Goal: Task Accomplishment & Management: Manage account settings

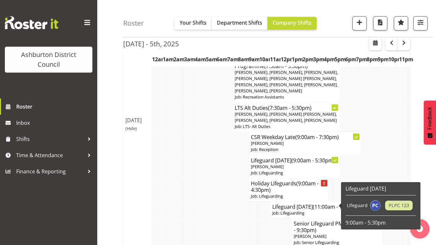
scroll to position [746, 0]
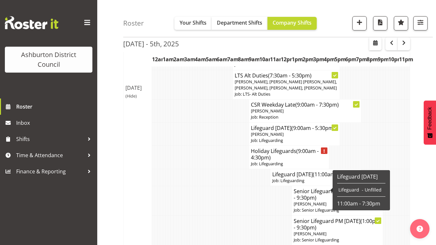
click at [293, 167] on p "Job: Lifeguarding" at bounding box center [289, 164] width 76 height 6
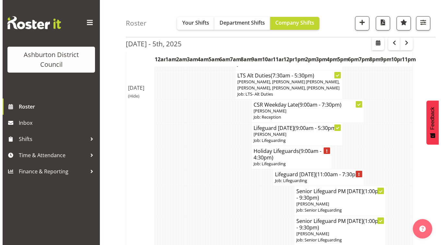
scroll to position [743, 0]
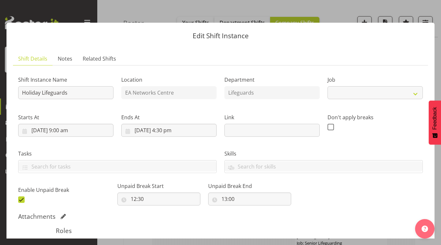
select select "38"
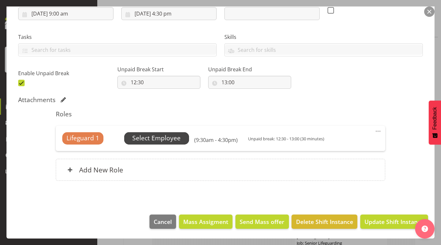
click at [161, 138] on span "Select Employee" at bounding box center [156, 138] width 48 height 9
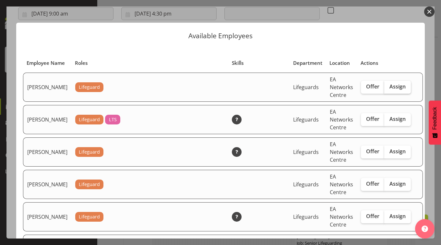
click at [389, 90] on span "Assign" at bounding box center [397, 86] width 16 height 6
click at [388, 89] on input "Assign" at bounding box center [386, 87] width 4 height 4
checkbox input "true"
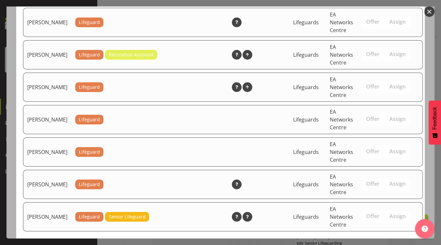
scroll to position [949, 0]
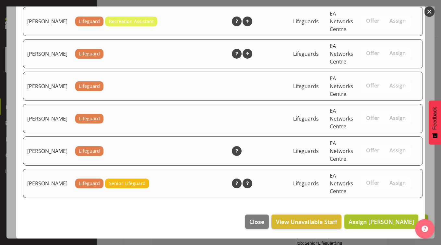
click at [380, 226] on span "Assign [PERSON_NAME]" at bounding box center [382, 222] width 66 height 8
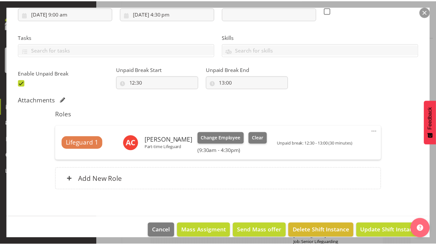
scroll to position [746, 0]
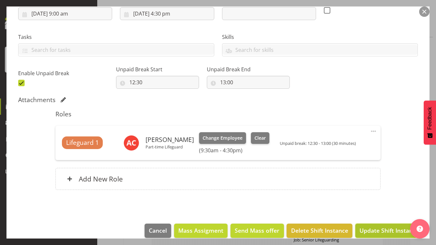
click at [389, 230] on span "Update Shift Instance" at bounding box center [389, 230] width 59 height 8
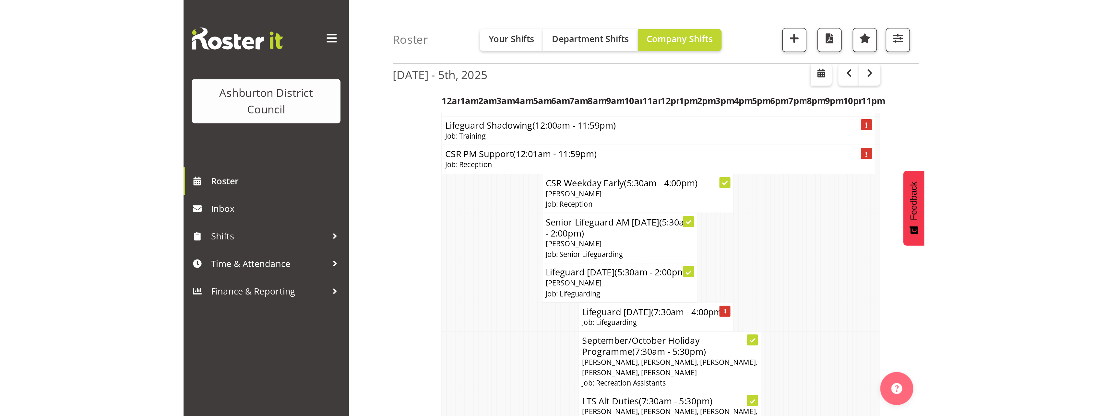
scroll to position [74, 0]
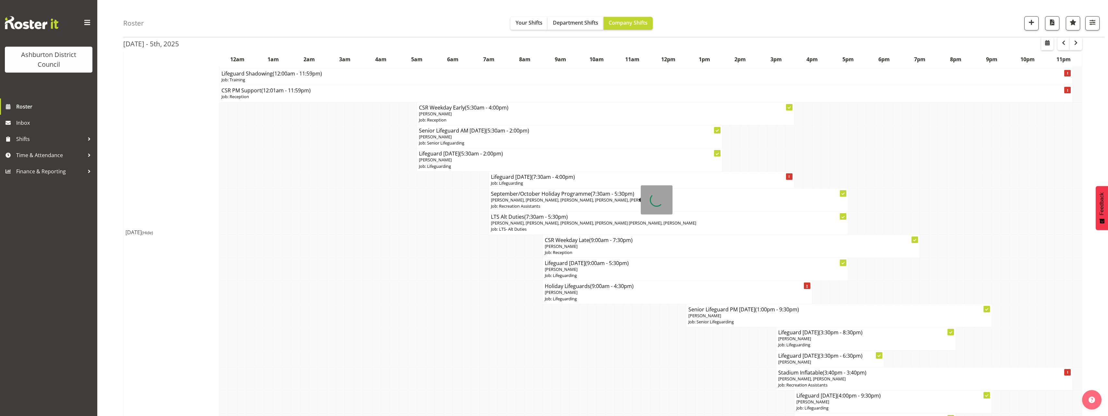
click at [369, 245] on td at bounding box center [367, 246] width 9 height 23
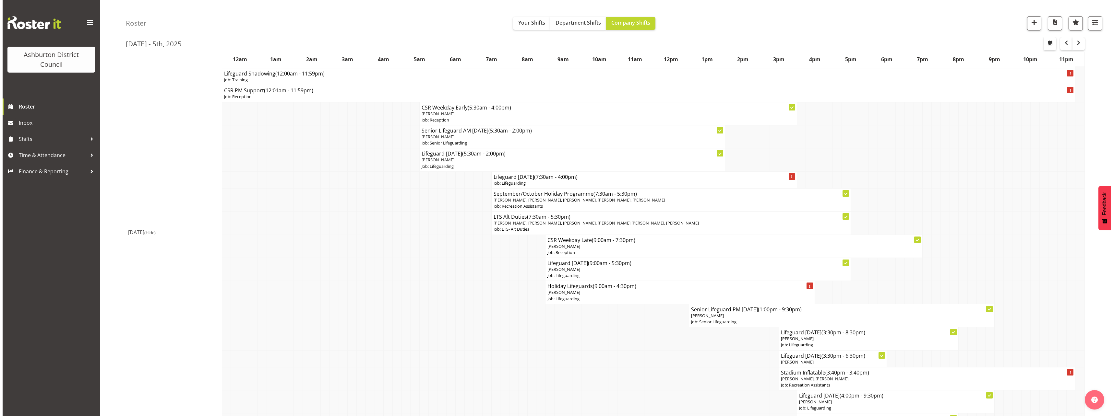
scroll to position [139, 0]
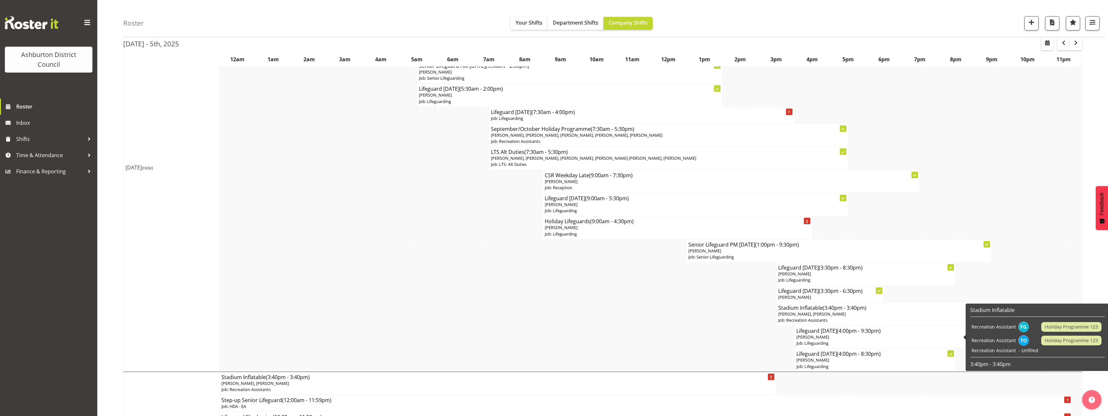
click at [436, 245] on p "[PERSON_NAME]" at bounding box center [892, 337] width 193 height 6
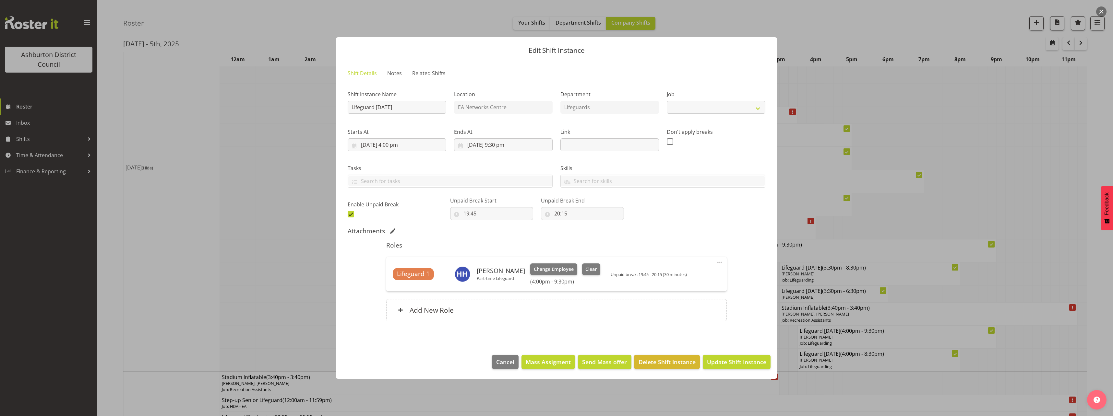
select select "38"
click at [436, 245] on span "Clear" at bounding box center [590, 269] width 11 height 7
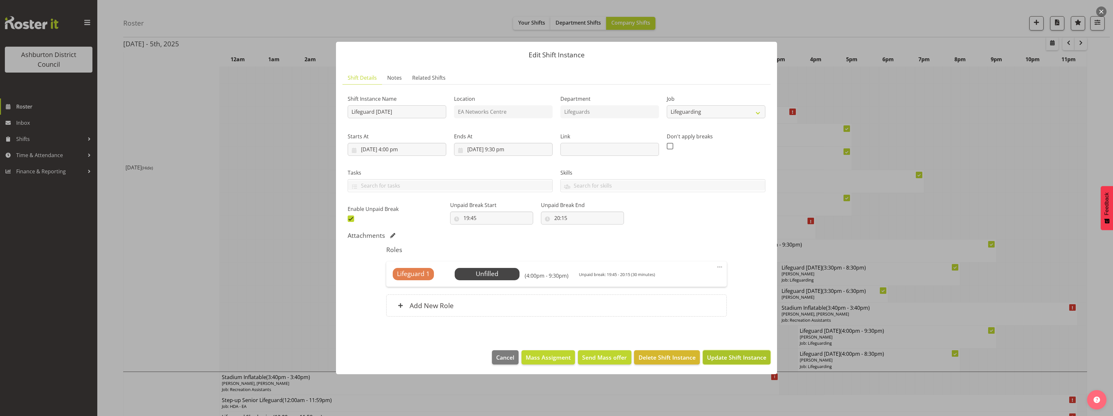
click at [436, 245] on span "Update Shift Instance" at bounding box center [736, 357] width 59 height 8
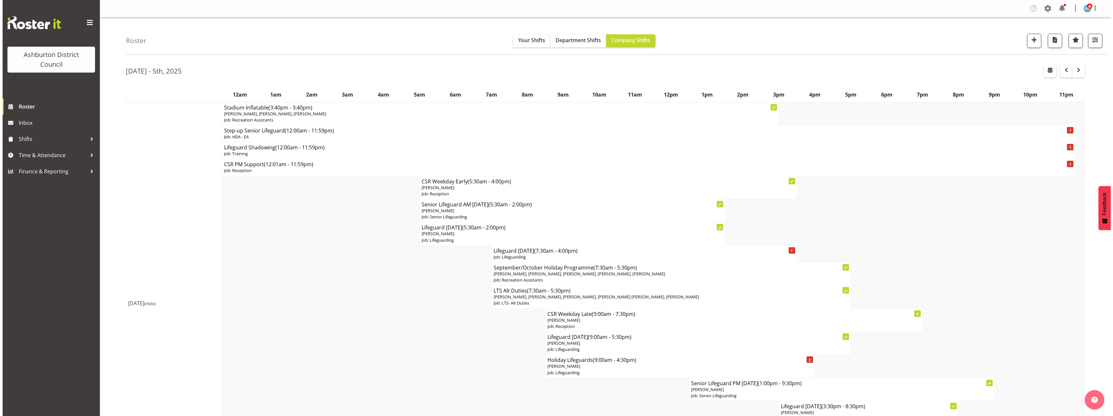
scroll to position [130, 0]
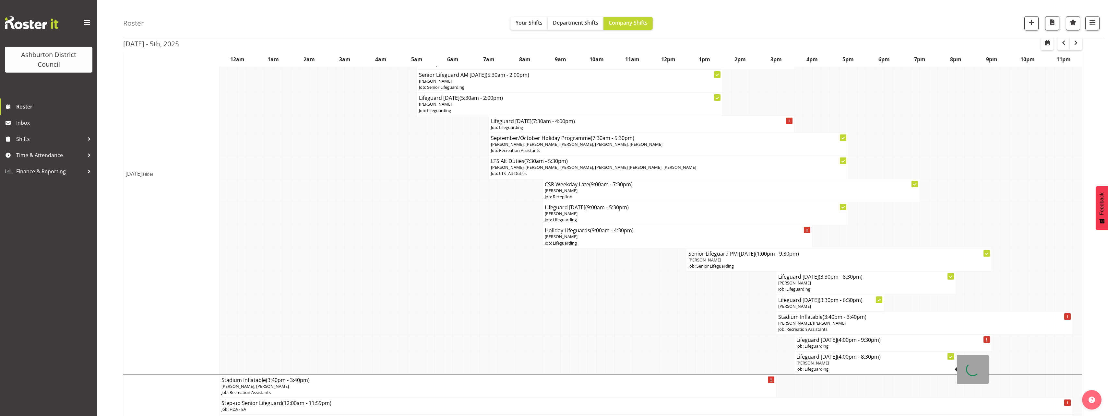
click at [436, 245] on p "[PERSON_NAME]" at bounding box center [875, 363] width 158 height 6
select select
select select "8"
select select "2025"
select select "16"
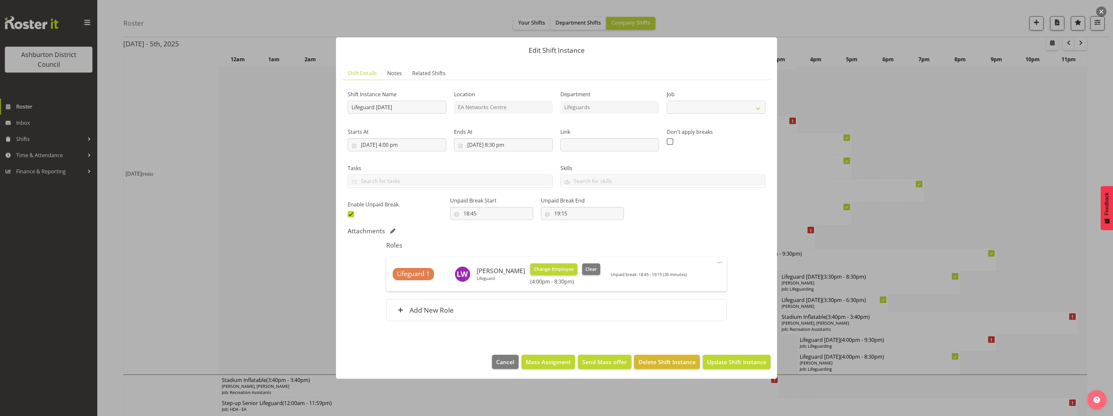
select select "38"
click at [395, 141] on input "[DATE] 4:00 pm" at bounding box center [397, 144] width 99 height 13
click at [397, 245] on select "00 01 02 03 04 05 06 07 08 09 10 11 12 13 14 15 16 17 18 19 20 21 22 23" at bounding box center [397, 282] width 15 height 13
select select "12"
click at [390, 245] on select "00 01 02 03 04 05 06 07 08 09 10 11 12 13 14 15 16 17 18 19 20 21 22 23" at bounding box center [397, 282] width 15 height 13
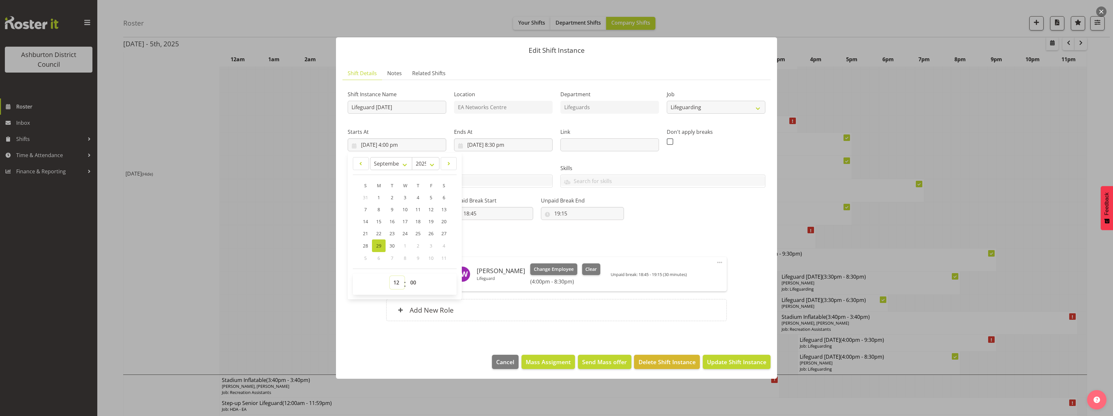
type input "[DATE] 12:00 pm"
click at [436, 219] on div "Shift Instance Name Lifeguard [DATE] Location EA Networks Centre Department Lif…" at bounding box center [556, 152] width 425 height 142
click at [436, 214] on input "18:45" at bounding box center [491, 213] width 83 height 13
click at [436, 233] on select "00 01 02 03 04 05 06 07 08 09 10 11 12 13 14 15 16 17 18 19 20 21 22 23" at bounding box center [494, 230] width 15 height 13
select select "16"
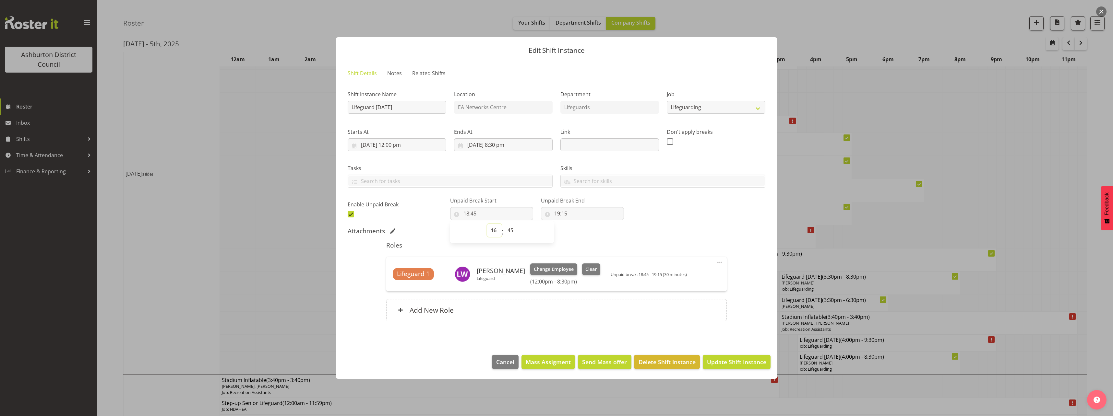
click at [436, 224] on select "00 01 02 03 04 05 06 07 08 09 10 11 12 13 14 15 16 17 18 19 20 21 22 23" at bounding box center [494, 230] width 15 height 13
type input "16:45"
click at [436, 232] on select "00 01 02 03 04 05 06 07 08 09 10 11 12 13 14 15 16 17 18 19 20 21 22 23 24 25 2…" at bounding box center [511, 230] width 15 height 13
select select "30"
click at [436, 224] on select "00 01 02 03 04 05 06 07 08 09 10 11 12 13 14 15 16 17 18 19 20 21 22 23 24 25 2…" at bounding box center [511, 230] width 15 height 13
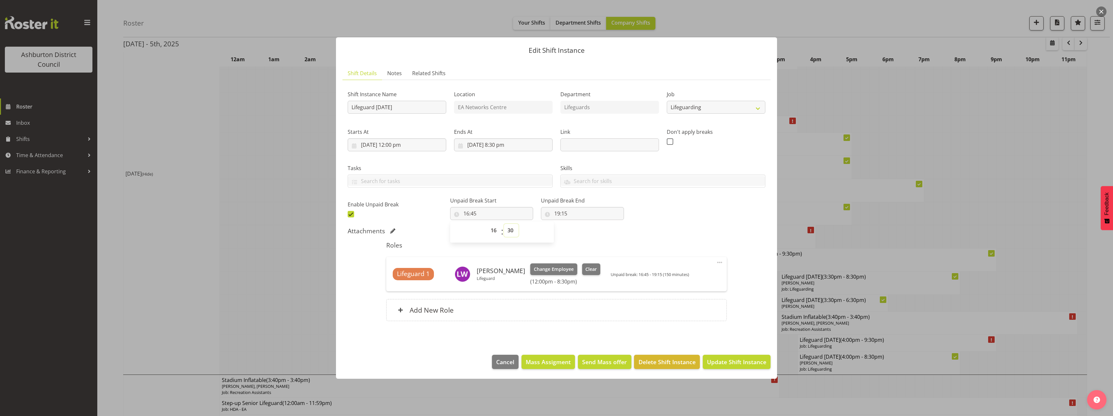
type input "16:30"
click at [436, 209] on input "19:15" at bounding box center [582, 213] width 83 height 13
click at [436, 234] on select "00 01 02 03 04 05 06 07 08 09 10 11 12 13 14 15 16 17 18 19 20 21 22 23" at bounding box center [585, 230] width 15 height 13
select select "17"
click at [436, 224] on select "00 01 02 03 04 05 06 07 08 09 10 11 12 13 14 15 16 17 18 19 20 21 22 23" at bounding box center [585, 230] width 15 height 13
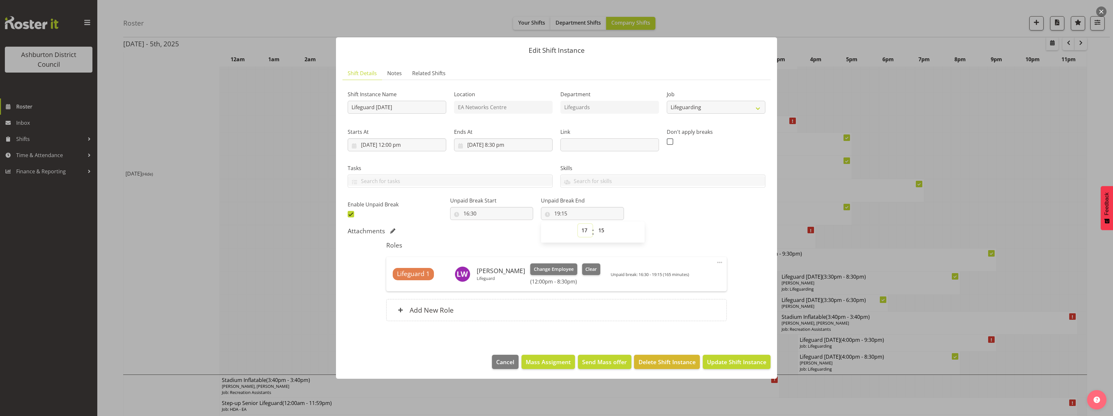
type input "17:15"
click at [436, 228] on select "00 01 02 03 04 05 06 07 08 09 10 11 12 13 14 15 16 17 18 19 20 21 22 23 24 25 2…" at bounding box center [602, 230] width 15 height 13
select select "0"
click at [436, 224] on select "00 01 02 03 04 05 06 07 08 09 10 11 12 13 14 15 16 17 18 19 20 21 22 23 24 25 2…" at bounding box center [602, 230] width 15 height 13
type input "17:00"
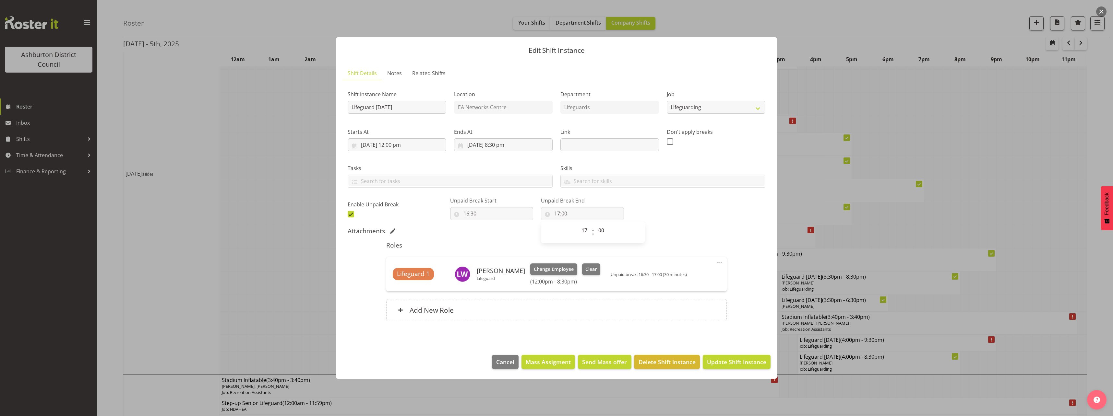
click at [436, 219] on div "Shift Instance Name Lifeguard [DATE] Location EA Networks Centre Department Lif…" at bounding box center [556, 152] width 425 height 142
click at [436, 245] on span "Update Shift Instance" at bounding box center [736, 362] width 59 height 8
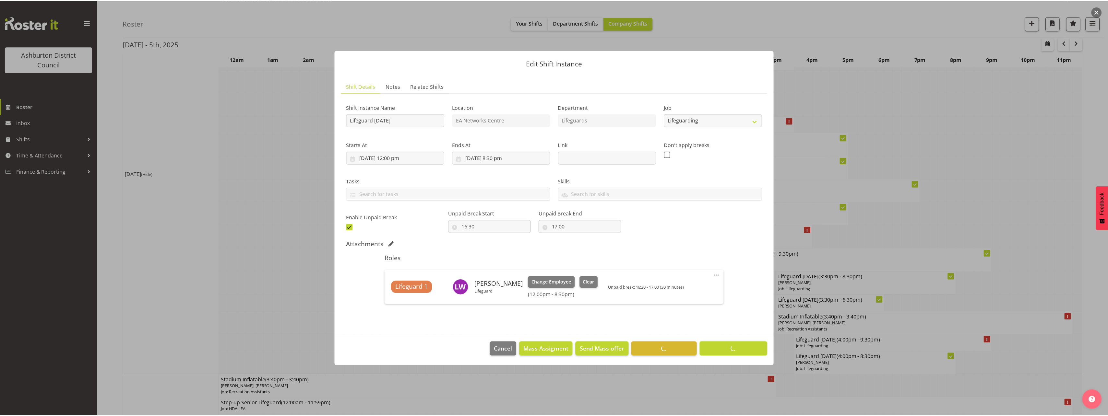
scroll to position [0, 0]
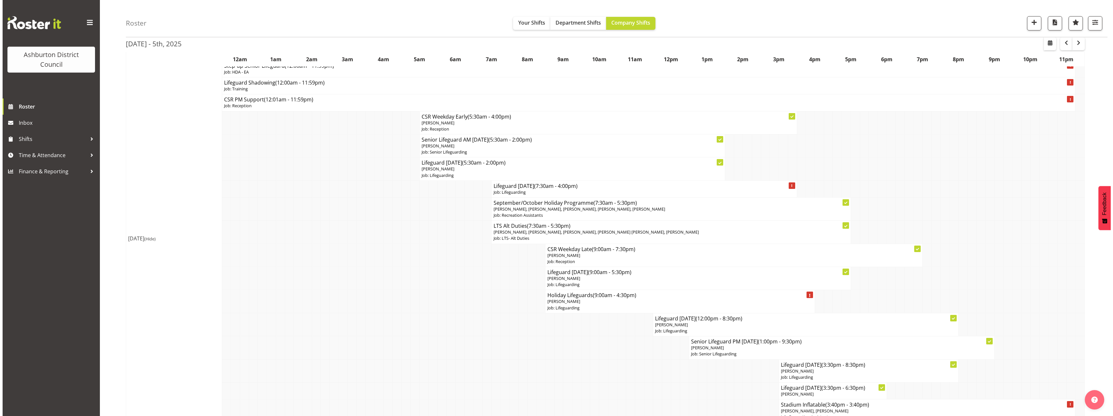
scroll to position [130, 0]
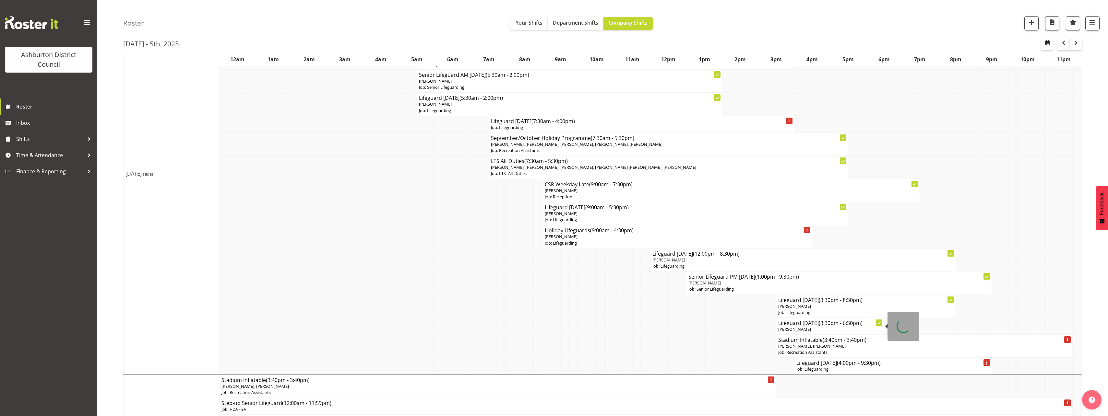
click at [436, 245] on p "[PERSON_NAME]" at bounding box center [829, 330] width 103 height 6
select select
select select "8"
select select "2025"
select select "18"
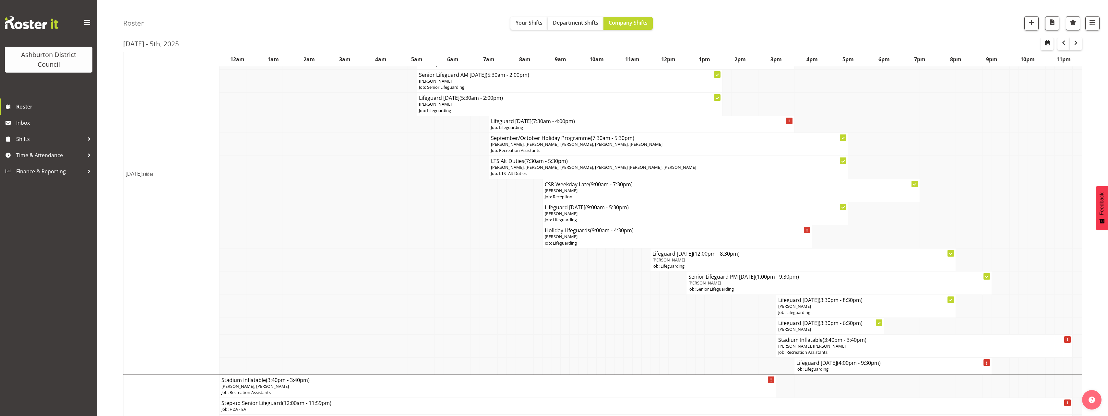
select select "30"
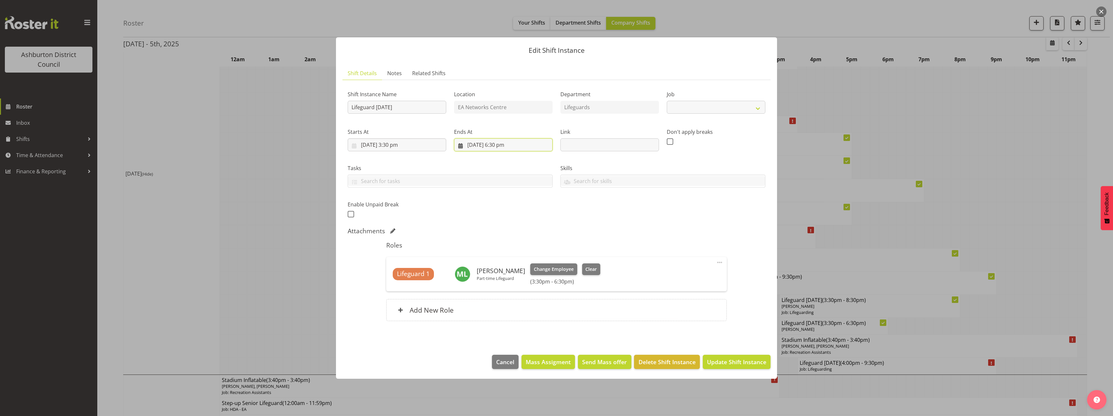
click at [436, 147] on input "[DATE] 6:30 pm" at bounding box center [503, 144] width 99 height 13
select select "38"
click at [436, 245] on select "00 01 02 03 04 05 06 07 08 09 10 11 12 13 14 15 16 17 18 19 20 21 22 23" at bounding box center [503, 282] width 15 height 13
select select "20"
click at [436, 245] on select "00 01 02 03 04 05 06 07 08 09 10 11 12 13 14 15 16 17 18 19 20 21 22 23" at bounding box center [503, 282] width 15 height 13
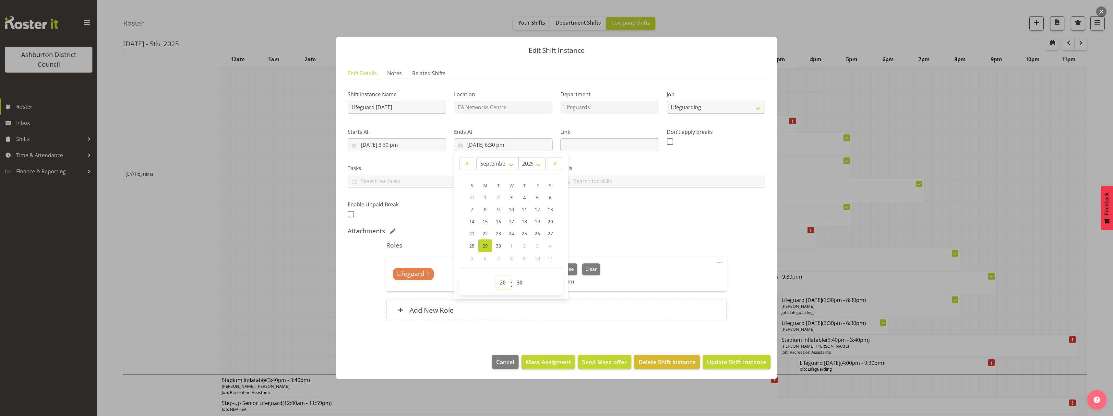
type input "[DATE] 8:30 pm"
click at [436, 227] on div "Shift Instance Name Lifeguard [DATE] Location EA Networks Centre Department Lif…" at bounding box center [557, 207] width 418 height 244
click at [347, 216] on div "Enable Unpaid Break" at bounding box center [397, 208] width 106 height 32
click at [351, 214] on span at bounding box center [351, 214] width 6 height 6
click at [351, 214] on input "checkbox" at bounding box center [350, 214] width 4 height 4
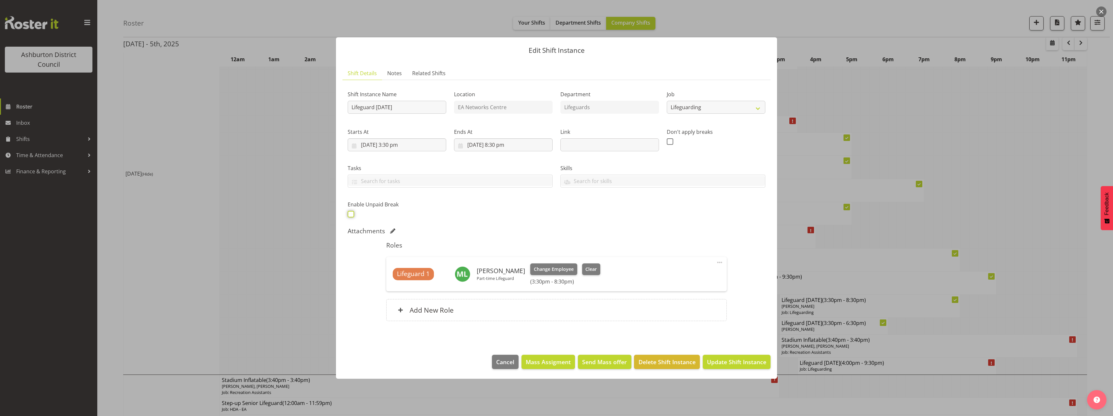
checkbox input "true"
click at [436, 245] on button "Update Shift Instance" at bounding box center [737, 362] width 68 height 14
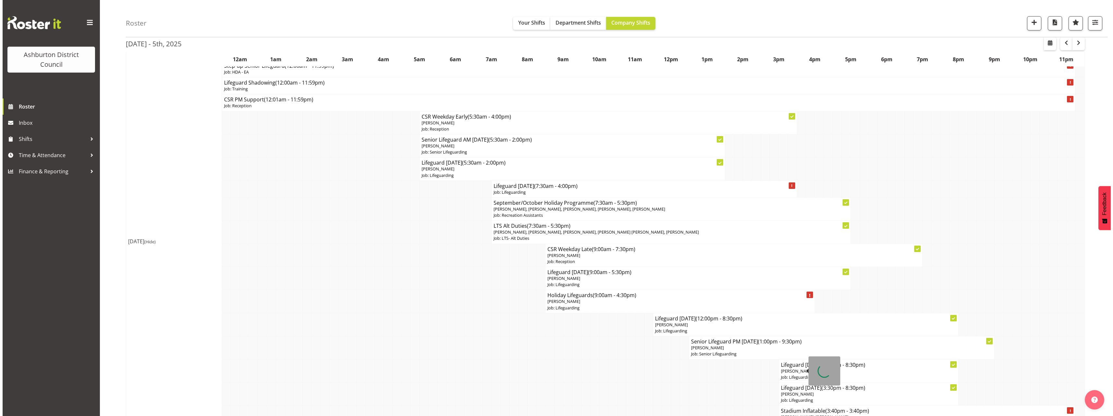
scroll to position [97, 0]
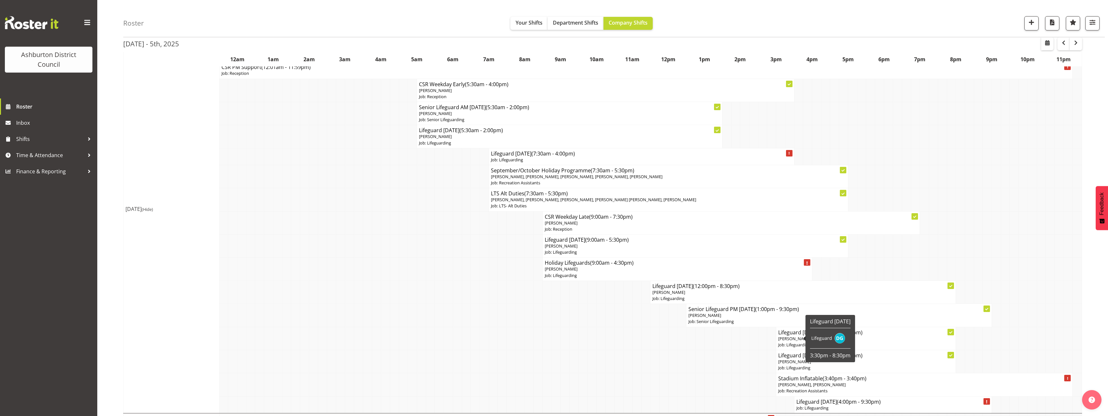
click at [436, 245] on h4 "Lifeguard [DATE] (3:30pm - 8:30pm)" at bounding box center [865, 332] width 175 height 6
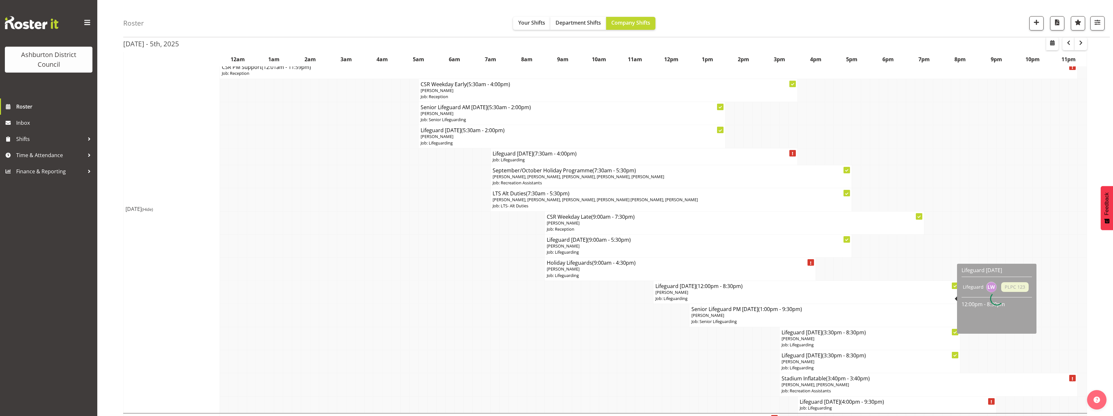
select select
select select "8"
select select "2025"
select select "20"
select select "30"
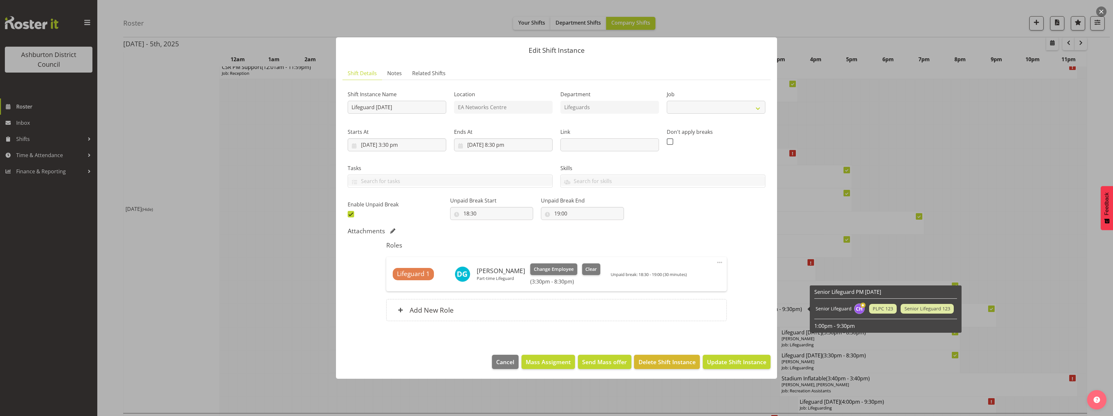
select select "38"
click at [436, 146] on input "[DATE] 8:30 pm" at bounding box center [503, 144] width 99 height 13
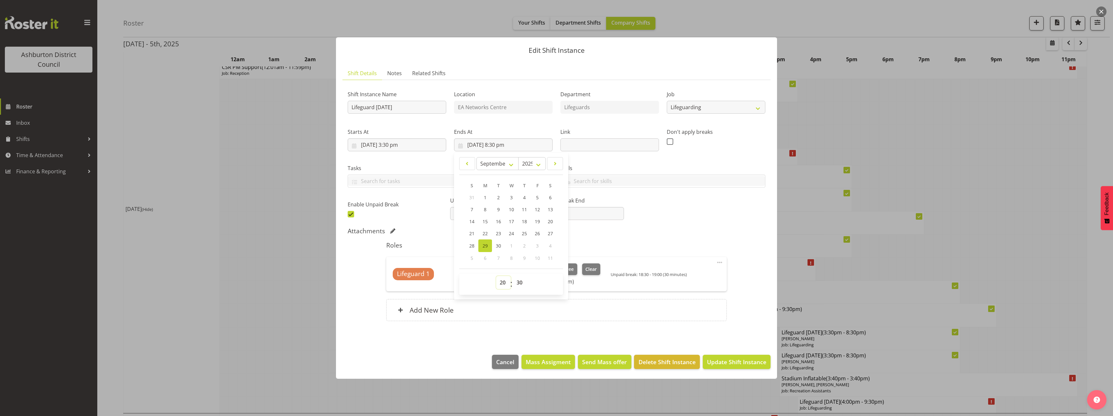
click at [436, 245] on select "00 01 02 03 04 05 06 07 08 09 10 11 12 13 14 15 16 17 18 19 20 21 22 23" at bounding box center [503, 282] width 15 height 13
select select "21"
click at [436, 245] on select "00 01 02 03 04 05 06 07 08 09 10 11 12 13 14 15 16 17 18 19 20 21 22 23" at bounding box center [503, 282] width 15 height 13
type input "[DATE] 9:30 pm"
click at [436, 245] on button "Update Shift Instance" at bounding box center [737, 362] width 68 height 14
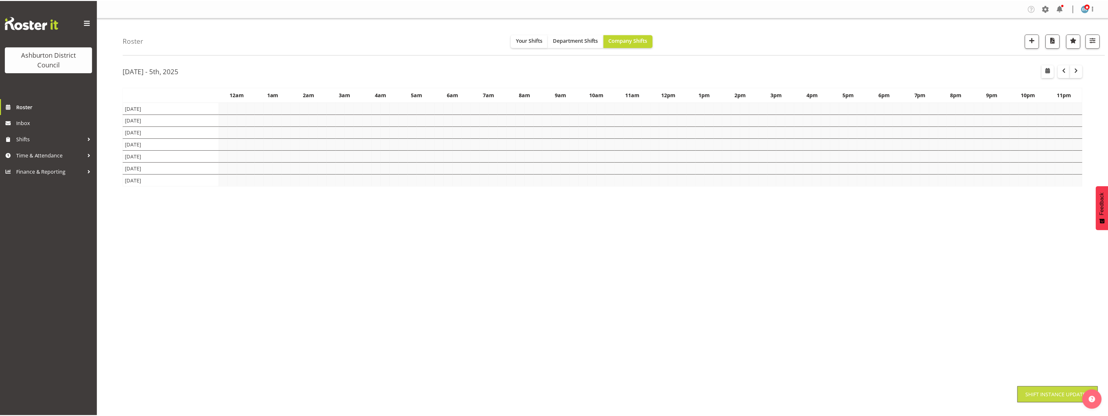
scroll to position [0, 0]
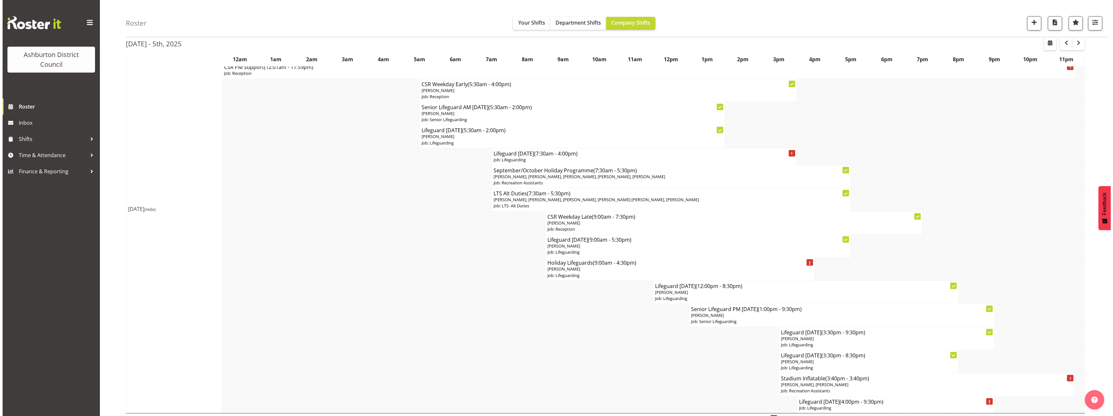
scroll to position [227, 0]
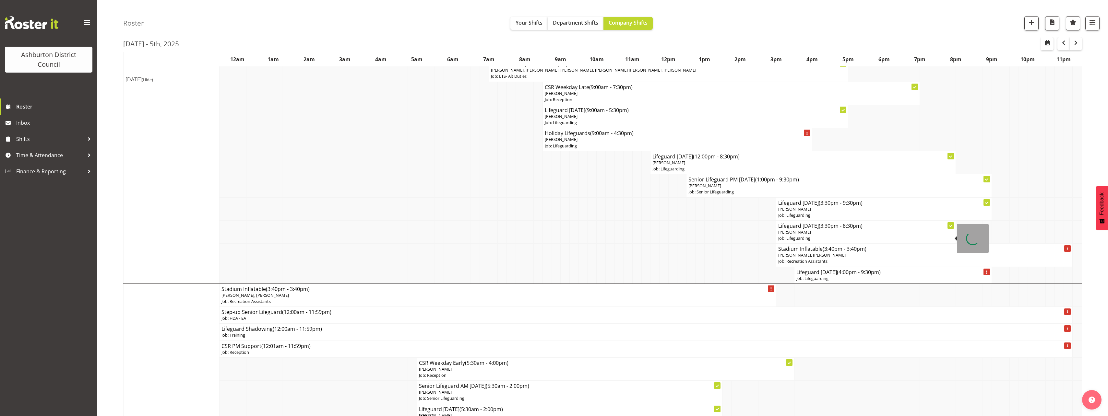
click at [436, 232] on span "[PERSON_NAME]" at bounding box center [794, 232] width 33 height 6
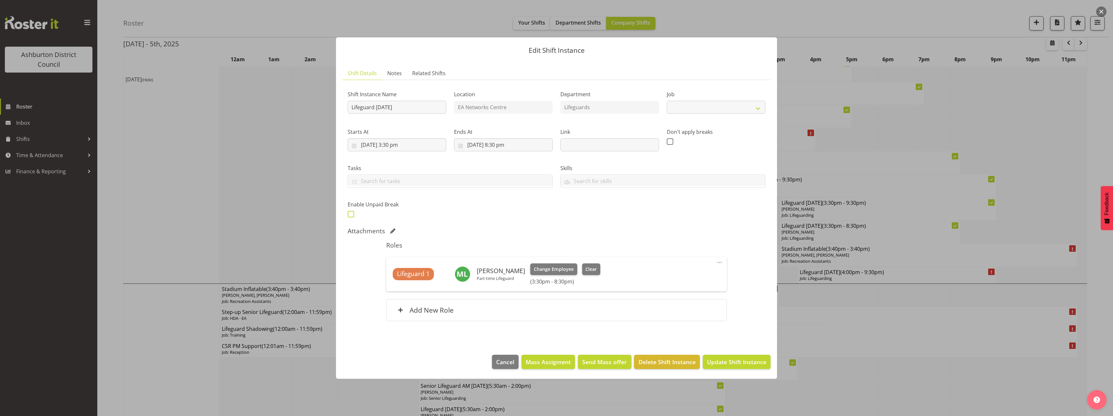
select select "38"
click at [351, 216] on span at bounding box center [351, 214] width 6 height 6
click at [351, 216] on input "checkbox" at bounding box center [350, 214] width 4 height 4
checkbox input "true"
click at [436, 213] on input "text" at bounding box center [491, 213] width 83 height 13
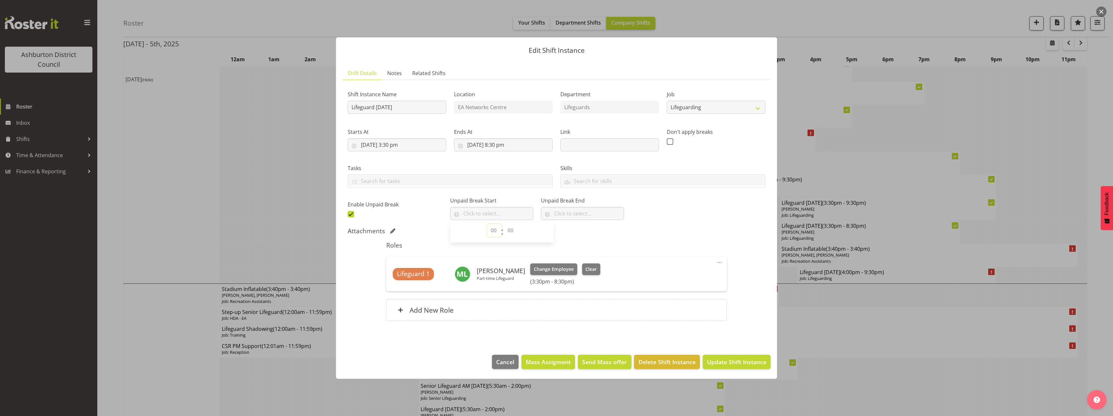
click at [436, 230] on select "00 00 01 02 03 04 05 06 07 08 09 10 11 12 13 14 15 16 17 18 19 20 21 22 23" at bounding box center [494, 230] width 15 height 13
select select "18"
click at [436, 224] on select "00 00 01 02 03 04 05 06 07 08 09 10 11 12 13 14 15 16 17 18 19 20 21 22 23" at bounding box center [494, 230] width 15 height 13
click at [436, 231] on select "00 00 01 02 03 04 05 06 07 08 09 10 11 12 13 14 15 16 17 18 19 20 21 22 23 24 2…" at bounding box center [511, 230] width 15 height 13
select select "45"
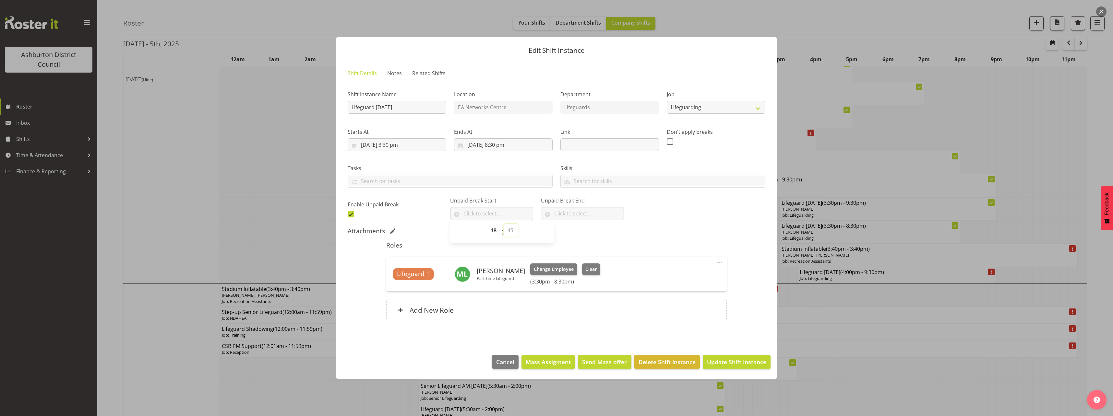
click at [436, 224] on select "00 00 01 02 03 04 05 06 07 08 09 10 11 12 13 14 15 16 17 18 19 20 21 22 23 24 2…" at bounding box center [511, 230] width 15 height 13
type input "18:45"
click at [436, 214] on input "text" at bounding box center [582, 213] width 83 height 13
click at [436, 228] on select "00 00 01 02 03 04 05 06 07 08 09 10 11 12 13 14 15 16 17 18 19 20 21 22 23" at bounding box center [585, 230] width 15 height 13
select select "19"
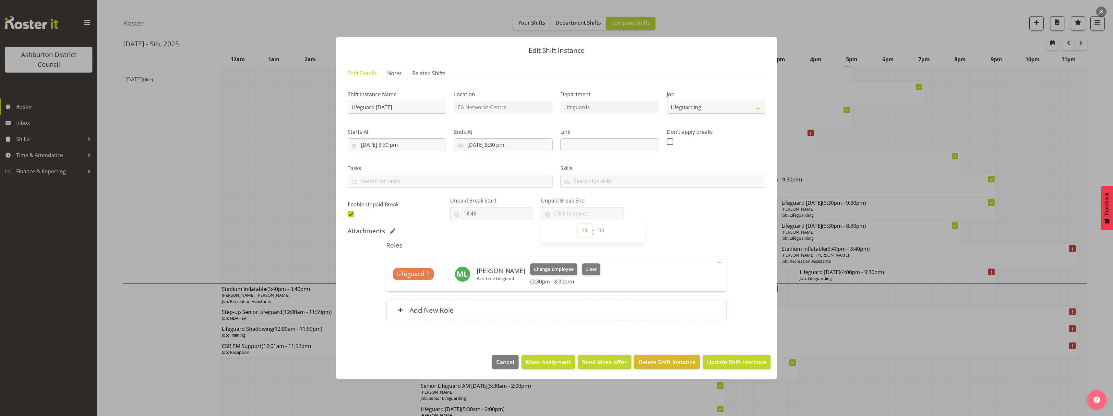
click at [436, 224] on select "00 00 01 02 03 04 05 06 07 08 09 10 11 12 13 14 15 16 17 18 19 20 21 22 23" at bounding box center [585, 230] width 15 height 13
click at [436, 228] on select "00 00 01 02 03 04 05 06 07 08 09 10 11 12 13 14 15 16 17 18 19 20 21 22 23 24 2…" at bounding box center [602, 230] width 15 height 13
select select "15"
click at [436, 224] on select "00 00 01 02 03 04 05 06 07 08 09 10 11 12 13 14 15 16 17 18 19 20 21 22 23 24 2…" at bounding box center [602, 230] width 15 height 13
type input "19:15"
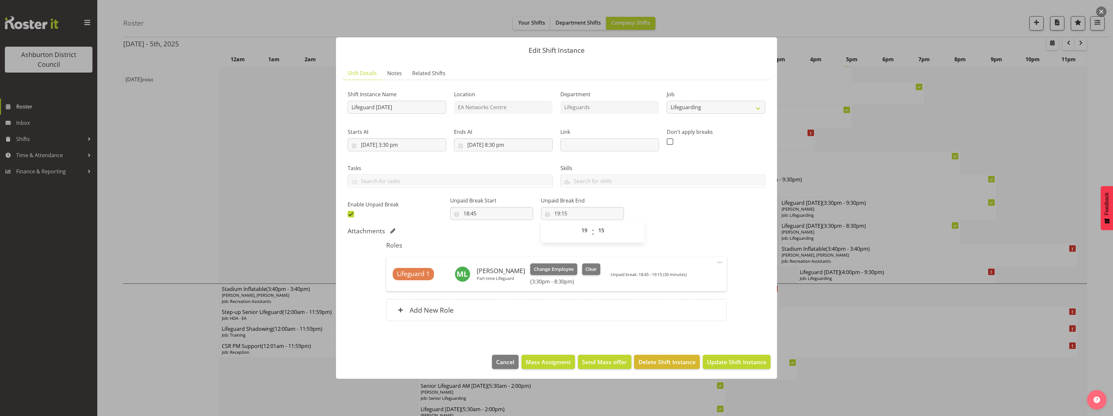
click at [436, 225] on div "Shift Instance Name Lifeguard [DATE] Location EA Networks Centre Department Lif…" at bounding box center [557, 207] width 418 height 244
click at [436, 245] on button "Update Shift Instance" at bounding box center [737, 362] width 68 height 14
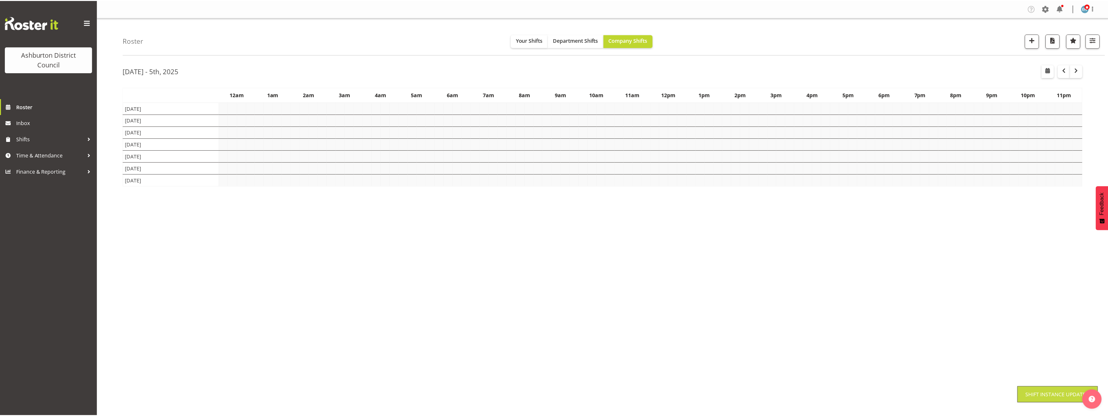
scroll to position [0, 0]
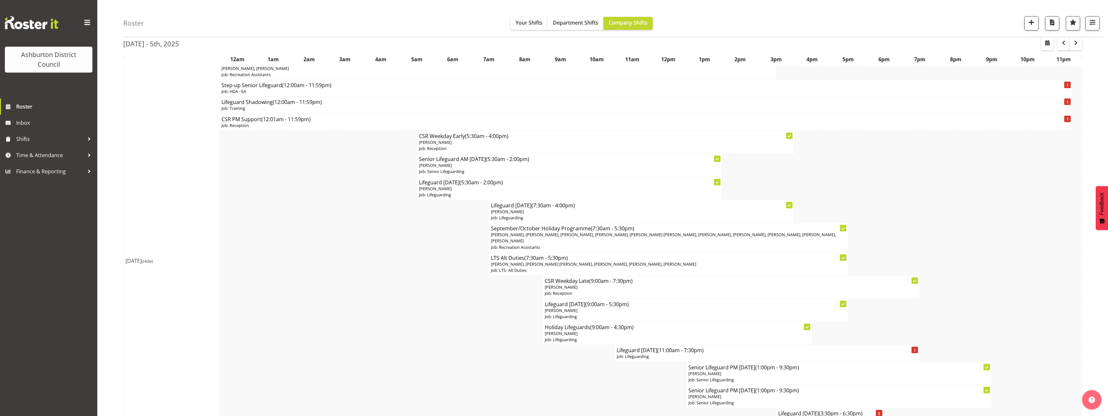
scroll to position [486, 0]
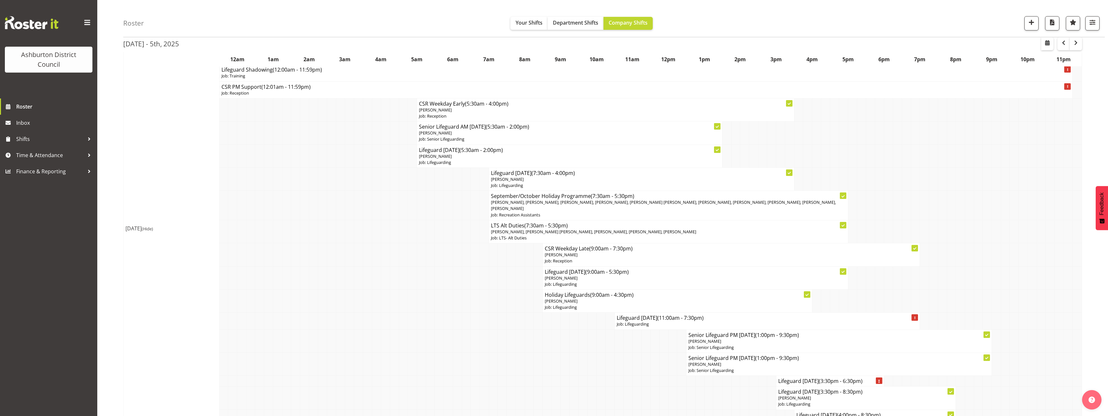
scroll to position [454, 0]
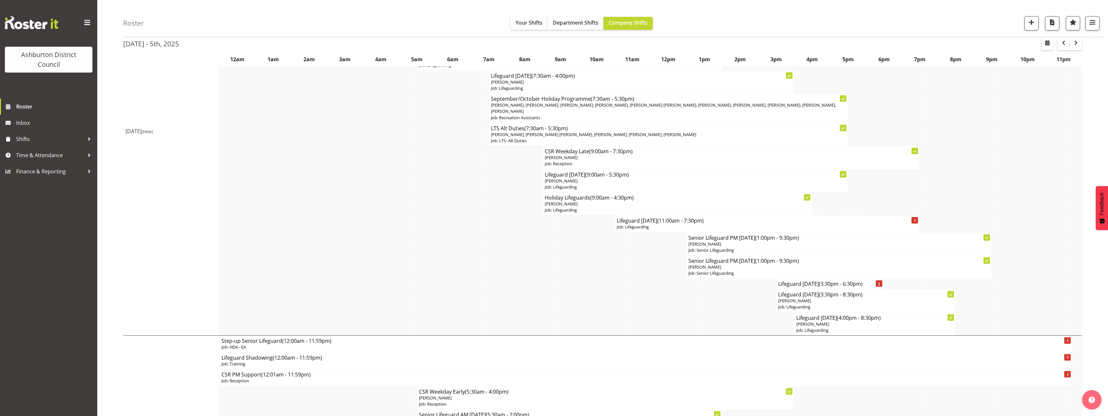
drag, startPoint x: 1095, startPoint y: 277, endPoint x: 1094, endPoint y: 284, distance: 7.2
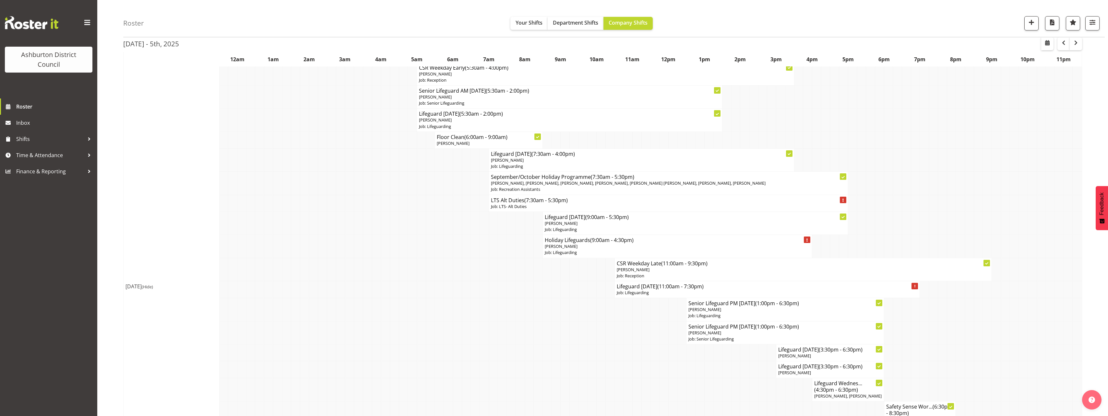
scroll to position [1005, 0]
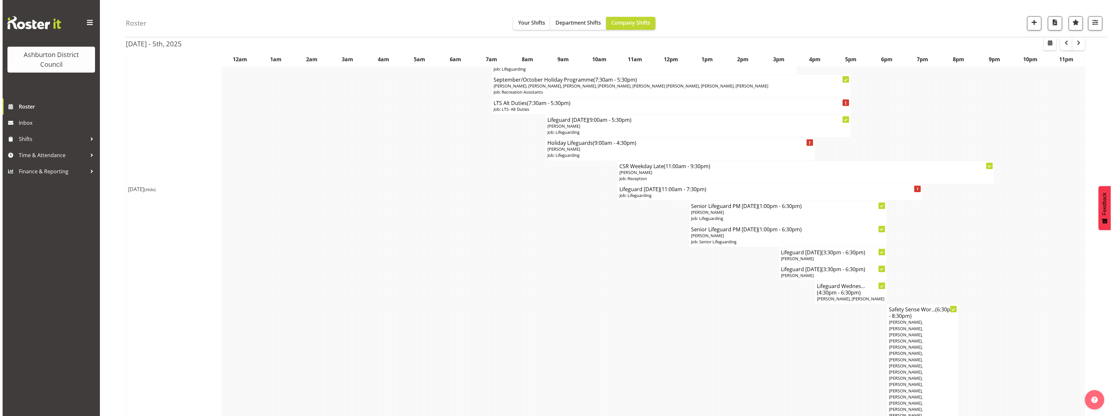
scroll to position [1038, 0]
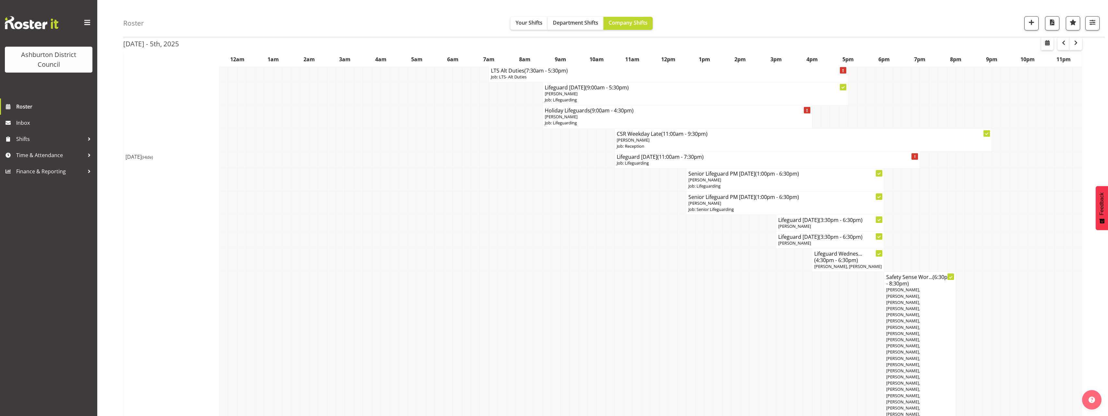
click at [436, 245] on div "[DATE] - 5th, [DATE] - [DATE] [DATE] Day Week Fortnight Month calendar Month Ag…" at bounding box center [615, 409] width 985 height 2775
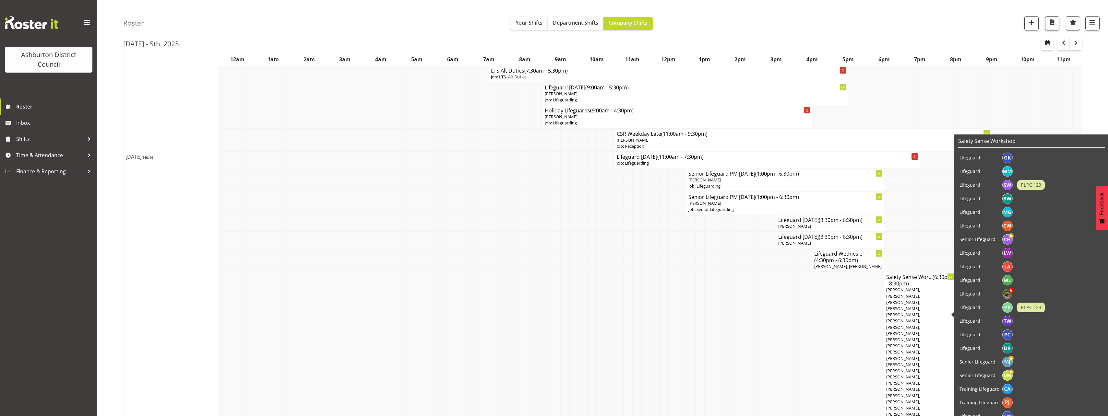
click at [436, 245] on span "[PERSON_NAME], [PERSON_NAME], [PERSON_NAME], [PERSON_NAME], [PERSON_NAME], [PER…" at bounding box center [919, 358] width 67 height 143
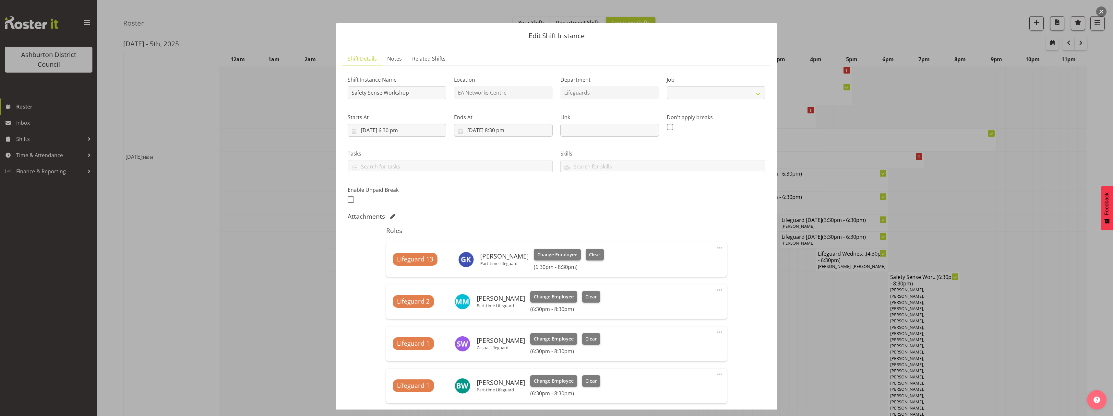
select select "40"
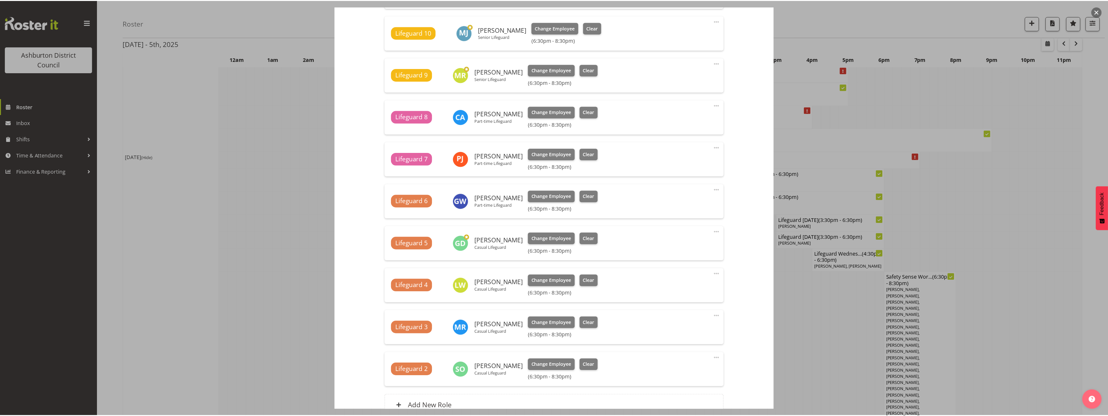
scroll to position [730, 0]
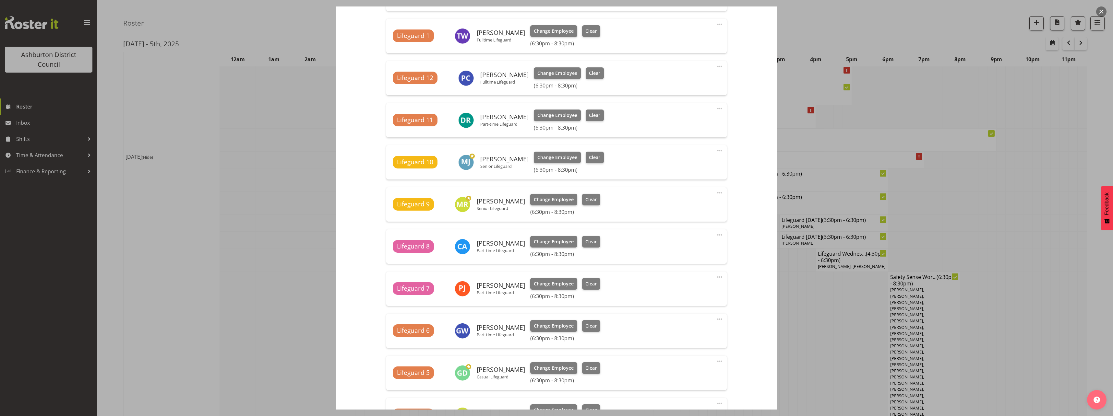
drag, startPoint x: 209, startPoint y: 162, endPoint x: 202, endPoint y: 181, distance: 20.7
click at [209, 163] on div at bounding box center [556, 208] width 1113 height 416
